Goal: Information Seeking & Learning: Learn about a topic

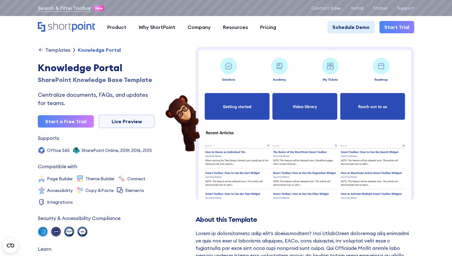
click at [62, 50] on div "Templates" at bounding box center [57, 49] width 25 height 5
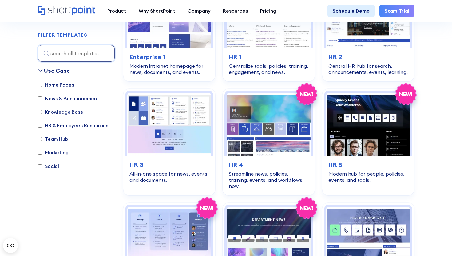
scroll to position [347, 0]
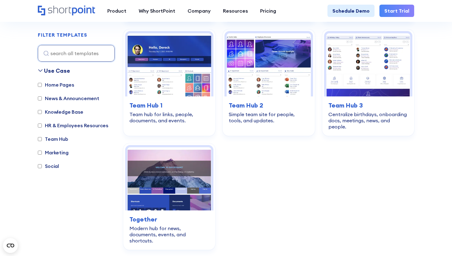
click at [77, 124] on label "HR & Employees Resources" at bounding box center [73, 124] width 70 height 7
click at [42, 124] on input "HR & Employees Resources" at bounding box center [40, 125] width 4 height 4
checkbox input "true"
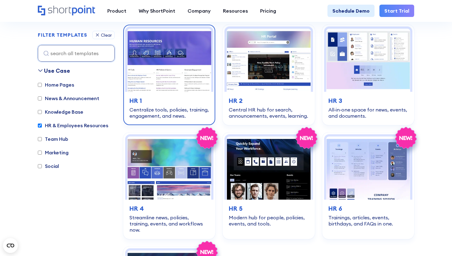
scroll to position [184, 0]
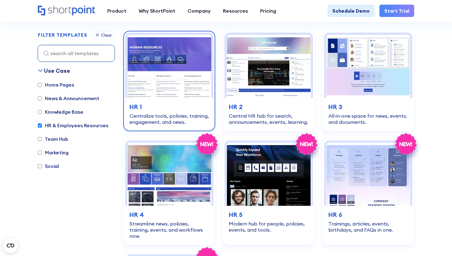
click at [165, 83] on img at bounding box center [169, 66] width 84 height 63
click at [162, 111] on h3 "HR 1" at bounding box center [169, 106] width 80 height 9
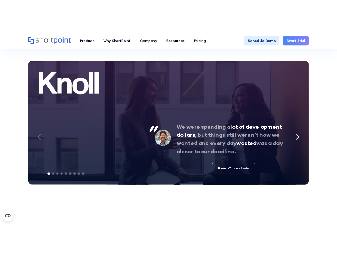
scroll to position [1436, 0]
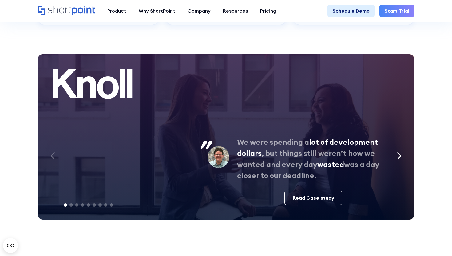
click at [398, 157] on icon "Next slide" at bounding box center [399, 156] width 5 height 8
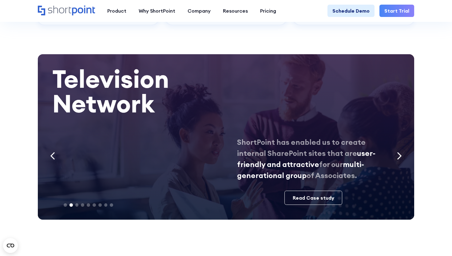
click at [399, 157] on icon "Next slide" at bounding box center [399, 156] width 5 height 8
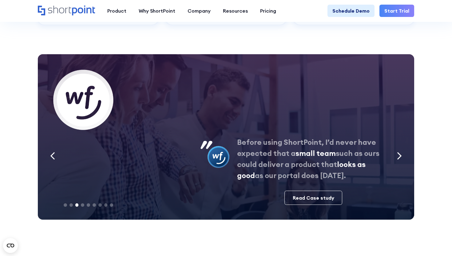
click at [399, 157] on icon "Next slide" at bounding box center [399, 155] width 3 height 7
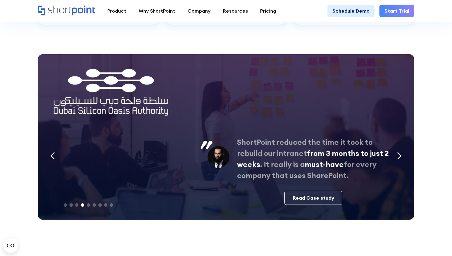
click at [399, 157] on icon "Next slide" at bounding box center [399, 155] width 3 height 7
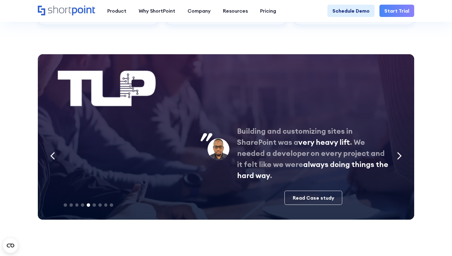
click at [65, 207] on div at bounding box center [88, 204] width 52 height 5
click at [66, 205] on span at bounding box center [65, 204] width 3 height 3
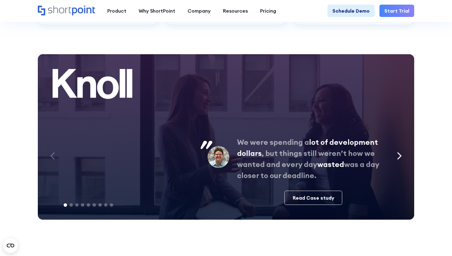
click at [400, 161] on div "Next slide" at bounding box center [399, 156] width 15 height 18
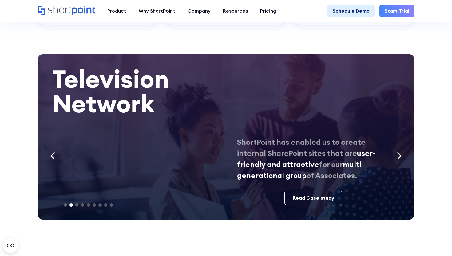
click at [401, 161] on div "Next slide" at bounding box center [399, 156] width 15 height 18
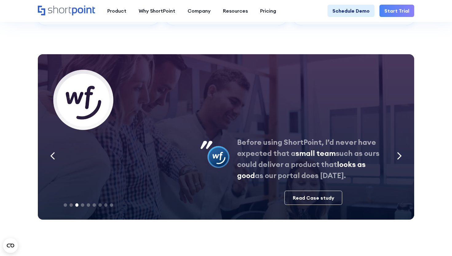
click at [217, 155] on img at bounding box center [219, 157] width 22 height 22
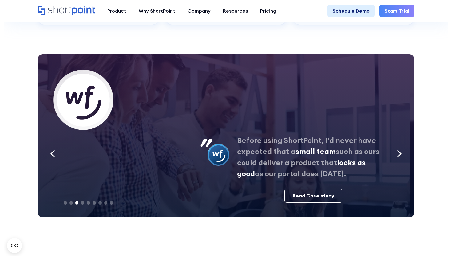
scroll to position [231, 0]
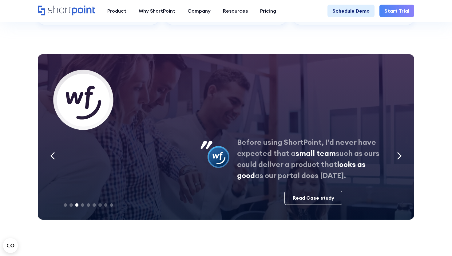
click at [397, 158] on div "Next slide" at bounding box center [399, 156] width 15 height 18
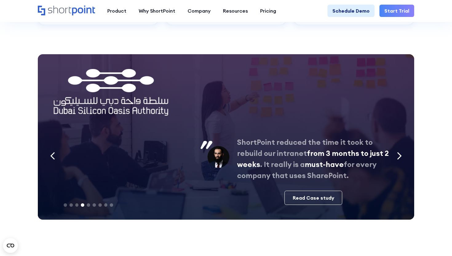
click at [397, 158] on div "Next slide" at bounding box center [399, 156] width 15 height 18
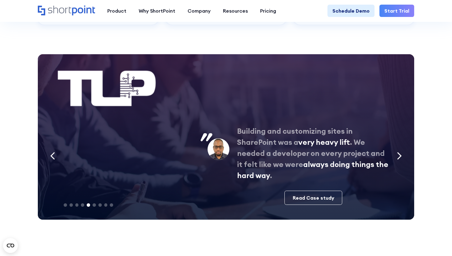
click at [397, 158] on div "Next slide" at bounding box center [399, 156] width 15 height 18
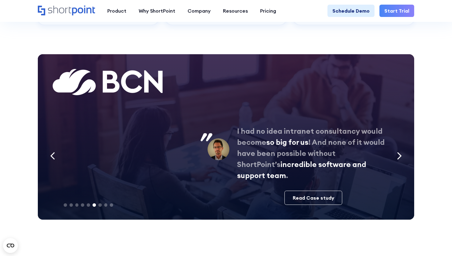
click at [396, 158] on div "Next slide" at bounding box center [399, 156] width 15 height 18
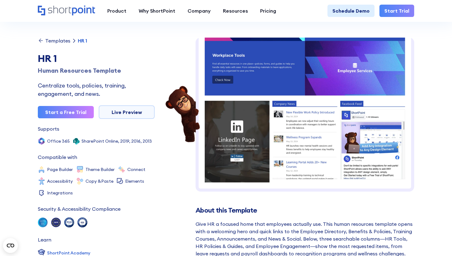
scroll to position [0, 0]
